Goal: Task Accomplishment & Management: Manage account settings

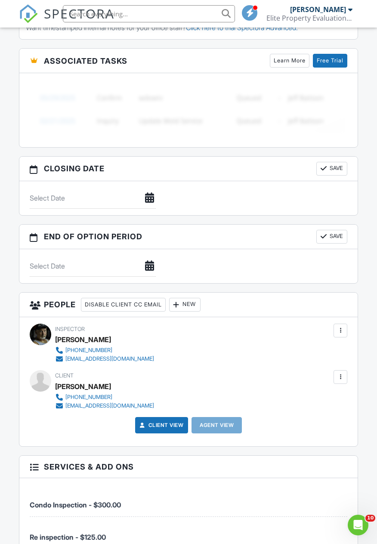
scroll to position [827, 0]
click at [352, 376] on div "Inspector Ken Oyster (352) 282-5295 eliteproevaluations@gmail.com Make Invisibl…" at bounding box center [188, 381] width 338 height 129
click at [346, 379] on div at bounding box center [341, 377] width 14 height 14
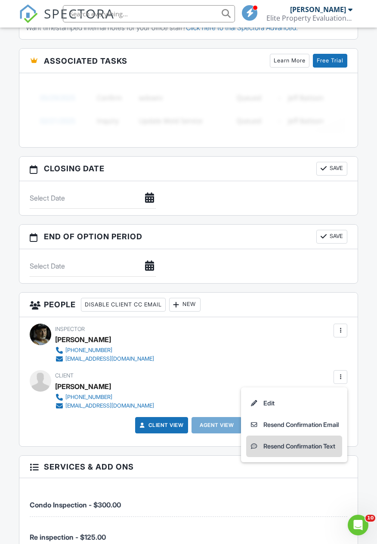
click at [307, 454] on li "Resend Confirmation Text" at bounding box center [294, 447] width 96 height 22
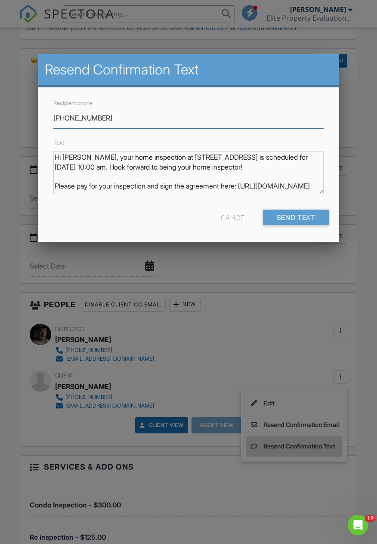
scroll to position [17, 0]
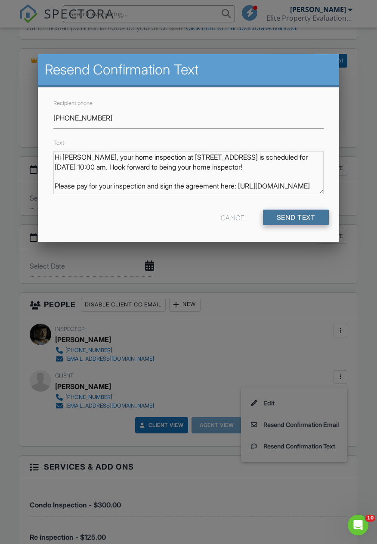
click at [308, 217] on input "Send Text" at bounding box center [296, 217] width 66 height 15
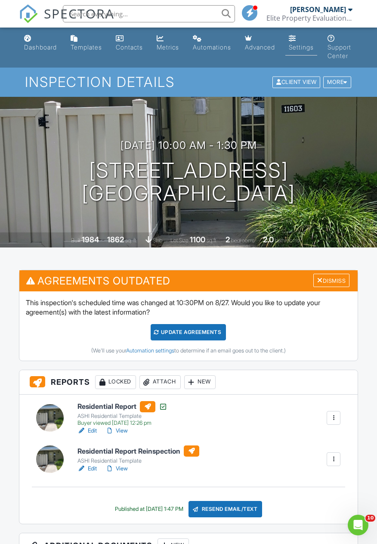
click at [309, 45] on div "Settings" at bounding box center [301, 46] width 25 height 7
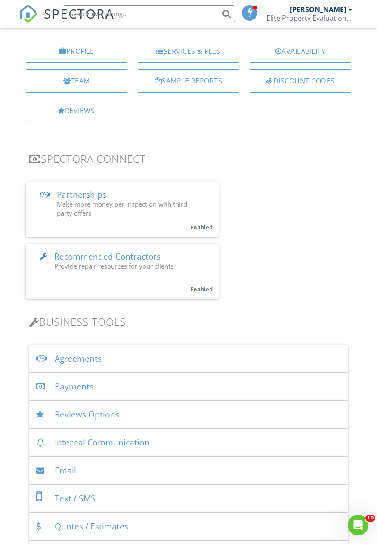
scroll to position [111, 0]
click at [124, 390] on div "Payments" at bounding box center [188, 386] width 319 height 28
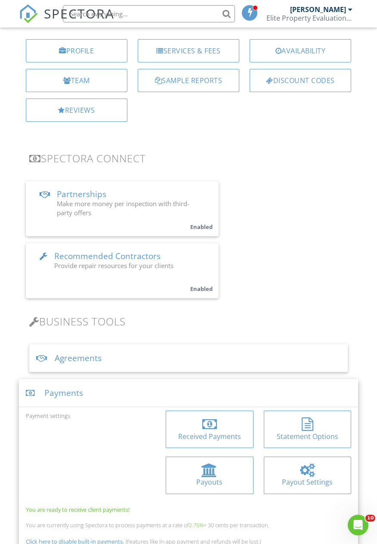
click at [223, 432] on div "Received Payments" at bounding box center [210, 436] width 74 height 9
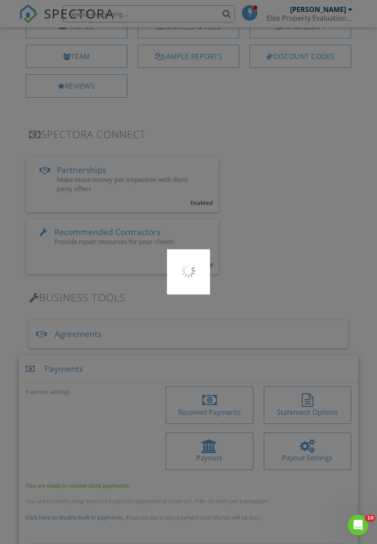
scroll to position [138, 0]
